Goal: Information Seeking & Learning: Learn about a topic

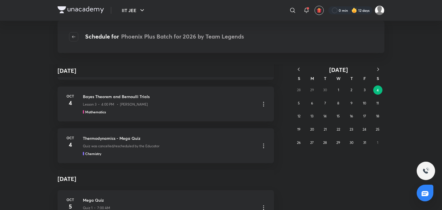
scroll to position [122, 0]
click at [299, 69] on icon "button" at bounding box center [299, 70] width 6 height 6
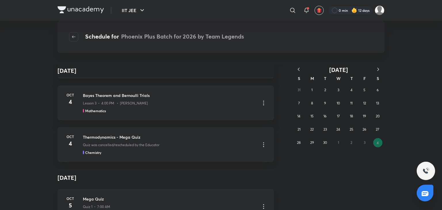
click at [299, 69] on icon "button" at bounding box center [299, 70] width 6 height 6
click at [362, 116] on button "18" at bounding box center [364, 116] width 9 height 9
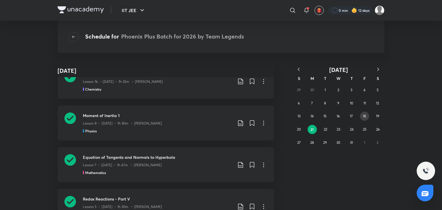
scroll to position [2503, 0]
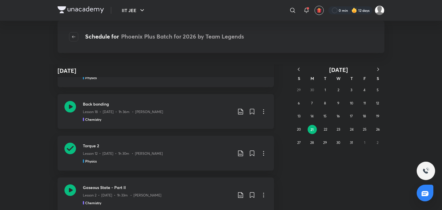
click at [66, 107] on icon at bounding box center [70, 107] width 12 height 12
